Goal: Information Seeking & Learning: Understand process/instructions

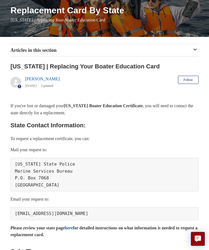
scroll to position [60, 0]
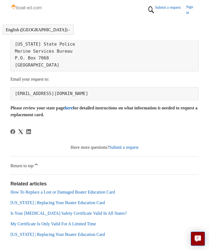
scroll to position [177, 0]
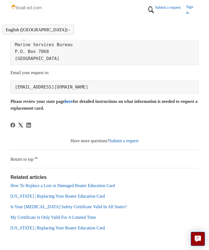
click at [100, 183] on link "How To Replace a Lost or Damaged Boater Education Card" at bounding box center [62, 185] width 104 height 5
click at [105, 194] on link "[US_STATE] | Replacing Your Boater Education Card" at bounding box center [57, 196] width 94 height 5
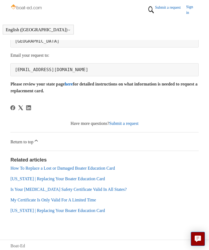
click at [73, 82] on link "here" at bounding box center [69, 84] width 8 height 5
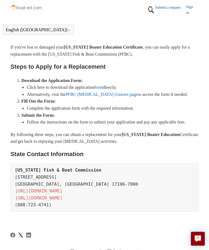
scroll to position [109, 0]
click at [97, 93] on link "PFBC [MEDICAL_DATA] Courses page" at bounding box center [101, 94] width 72 height 5
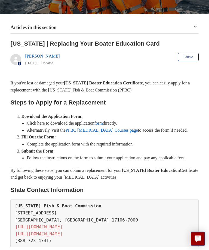
scroll to position [90, 0]
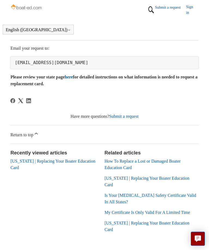
scroll to position [203, 0]
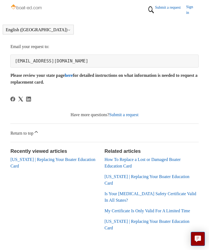
click at [127, 160] on link "How To Replace a Lost or Damaged Boater Education Card" at bounding box center [142, 162] width 76 height 11
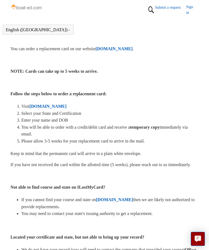
scroll to position [133, 0]
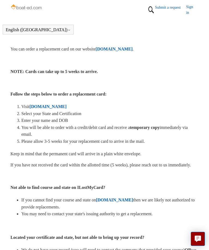
click at [58, 104] on strong "ILostMyCard.com" at bounding box center [48, 106] width 37 height 5
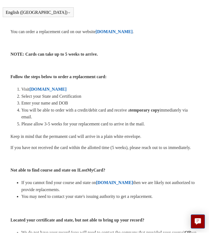
scroll to position [150, 0]
